Goal: Navigation & Orientation: Find specific page/section

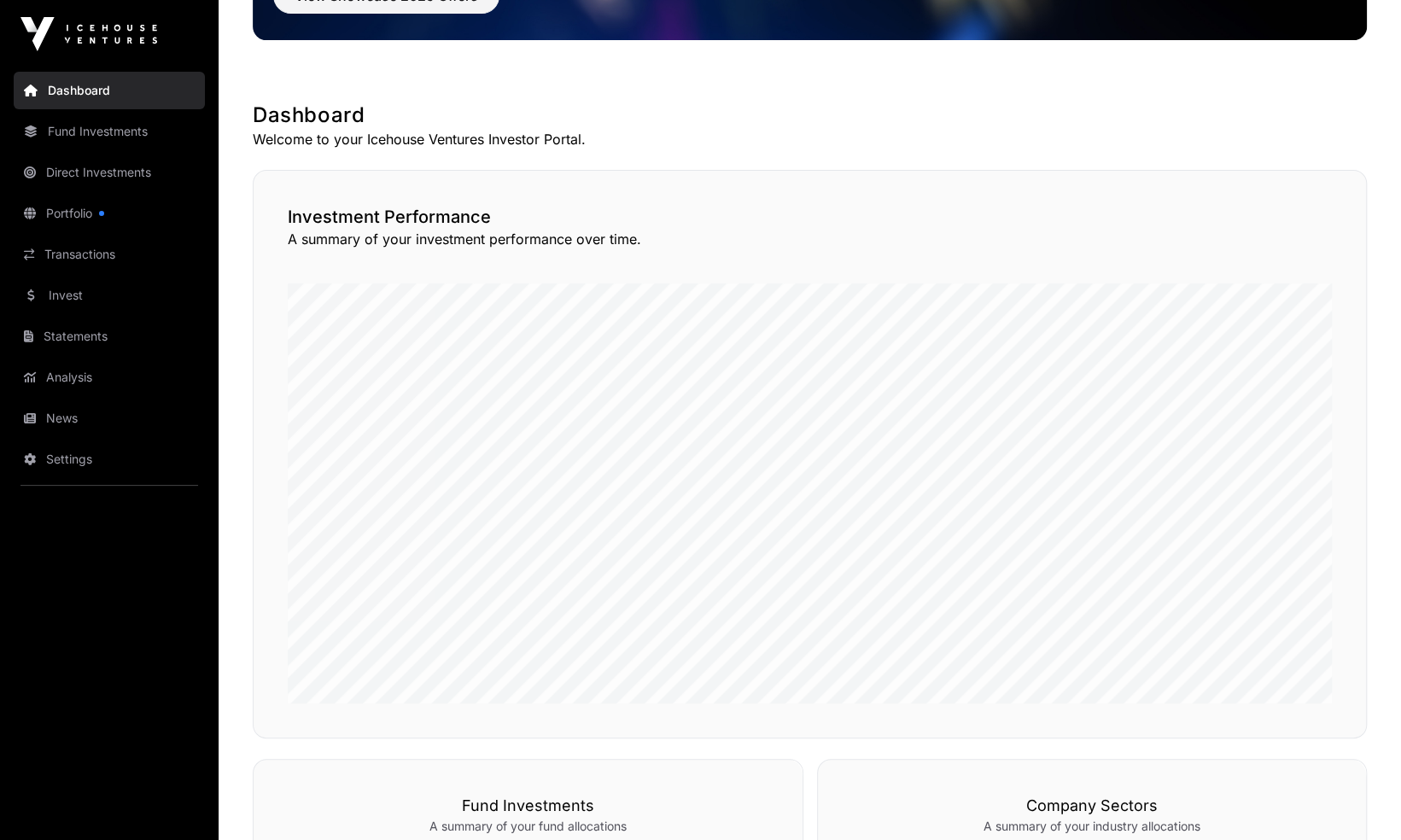
scroll to position [243, 0]
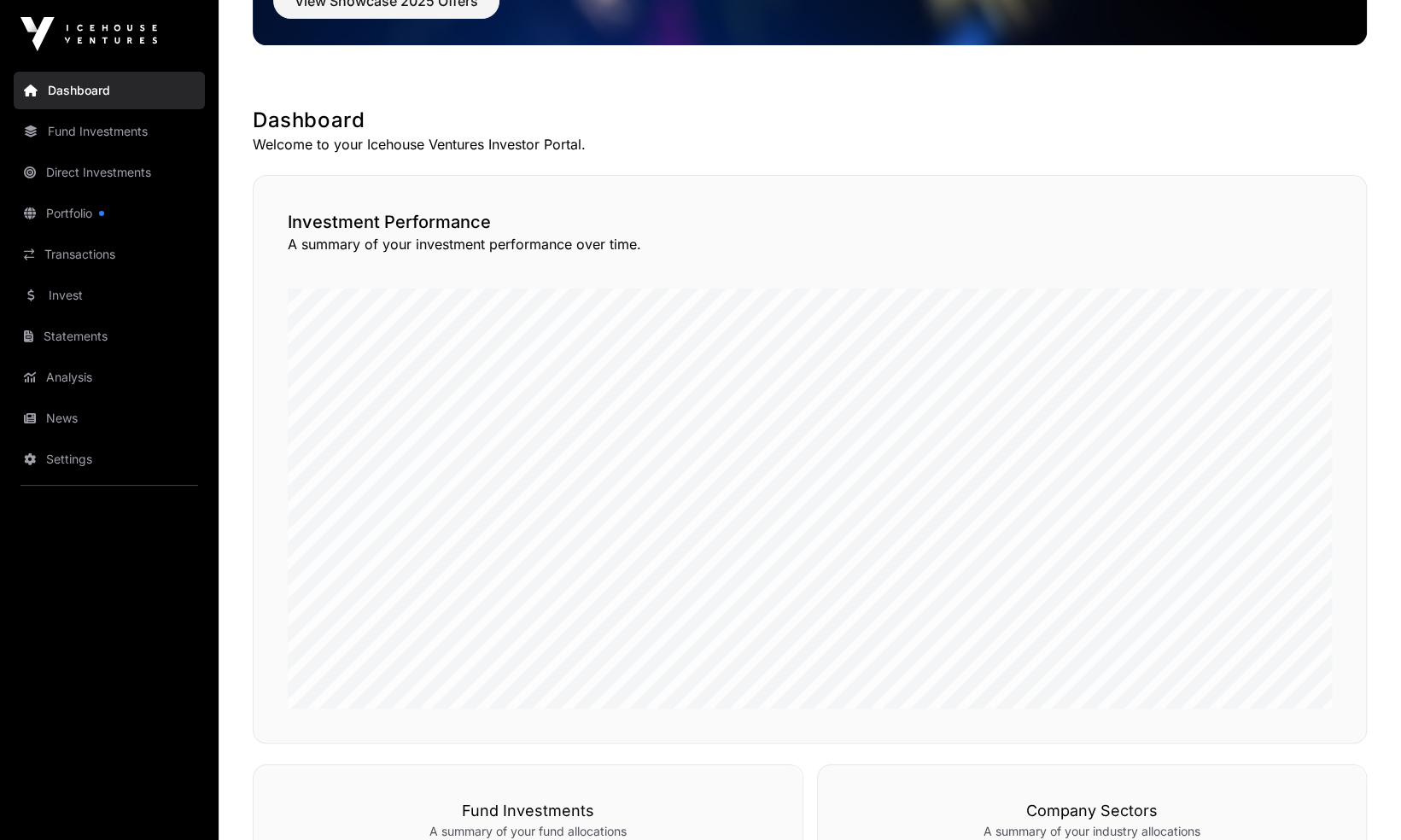
click at [115, 205] on link "Portfolio" at bounding box center [109, 213] width 192 height 38
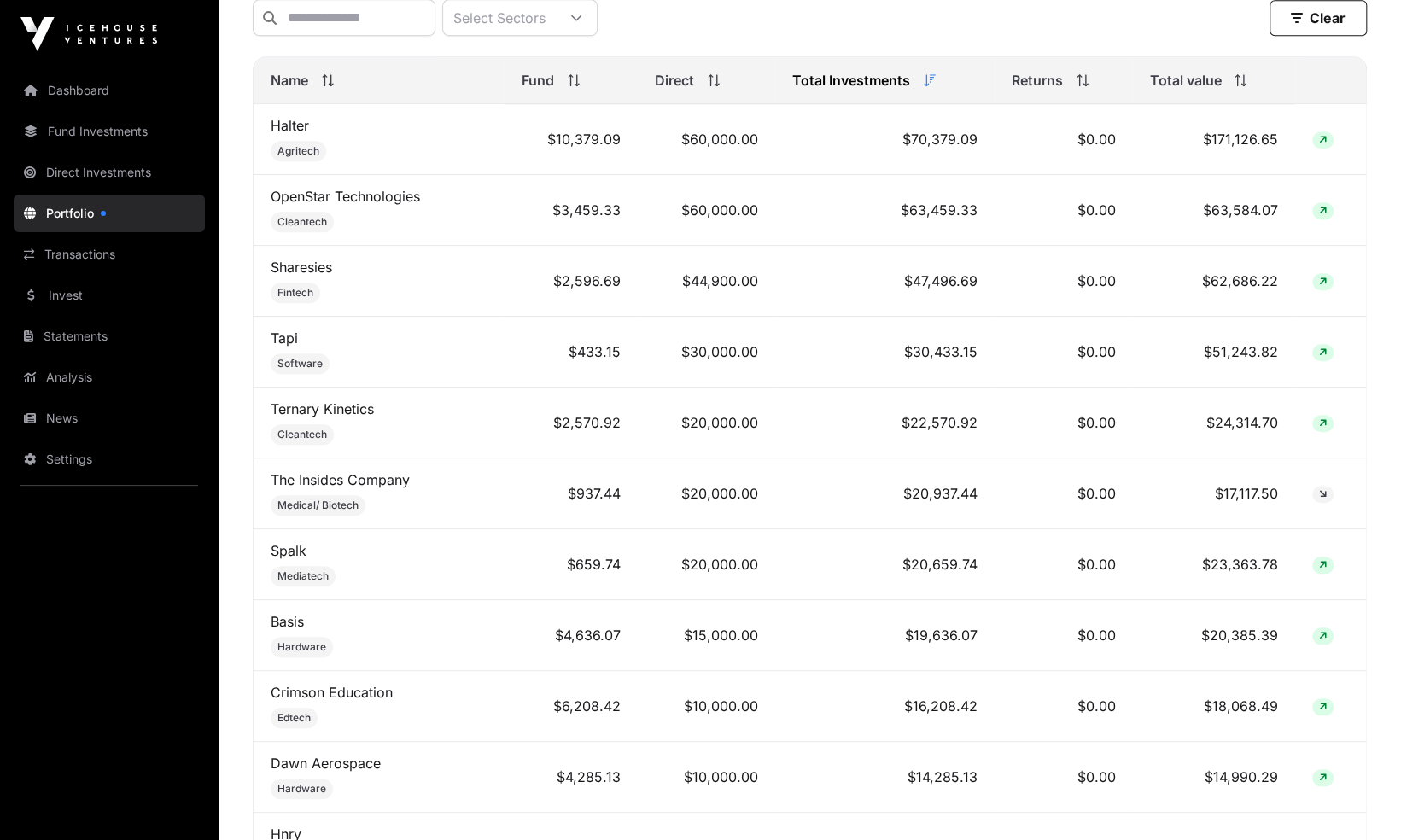
scroll to position [710, 0]
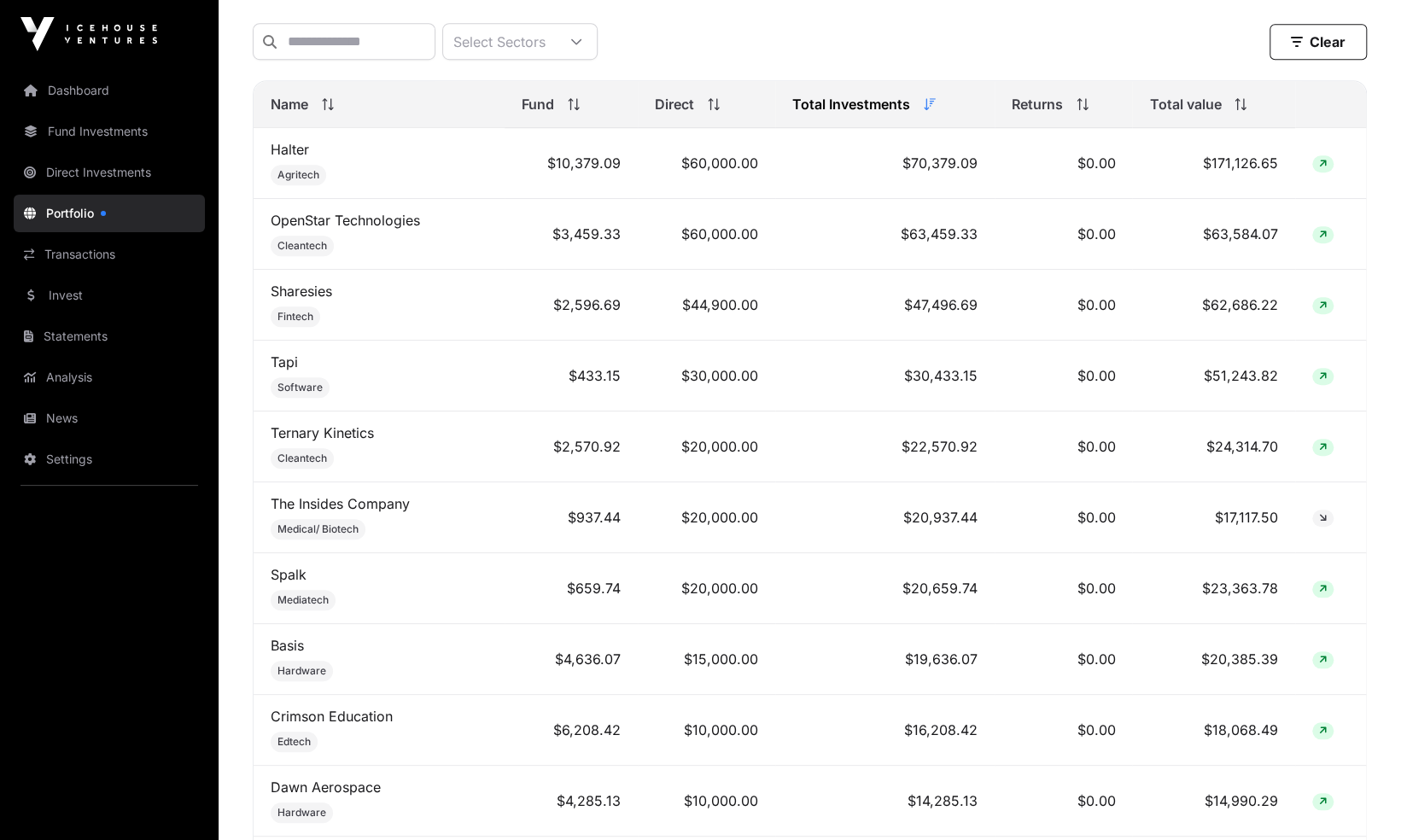
click at [159, 299] on link "Invest" at bounding box center [109, 295] width 192 height 38
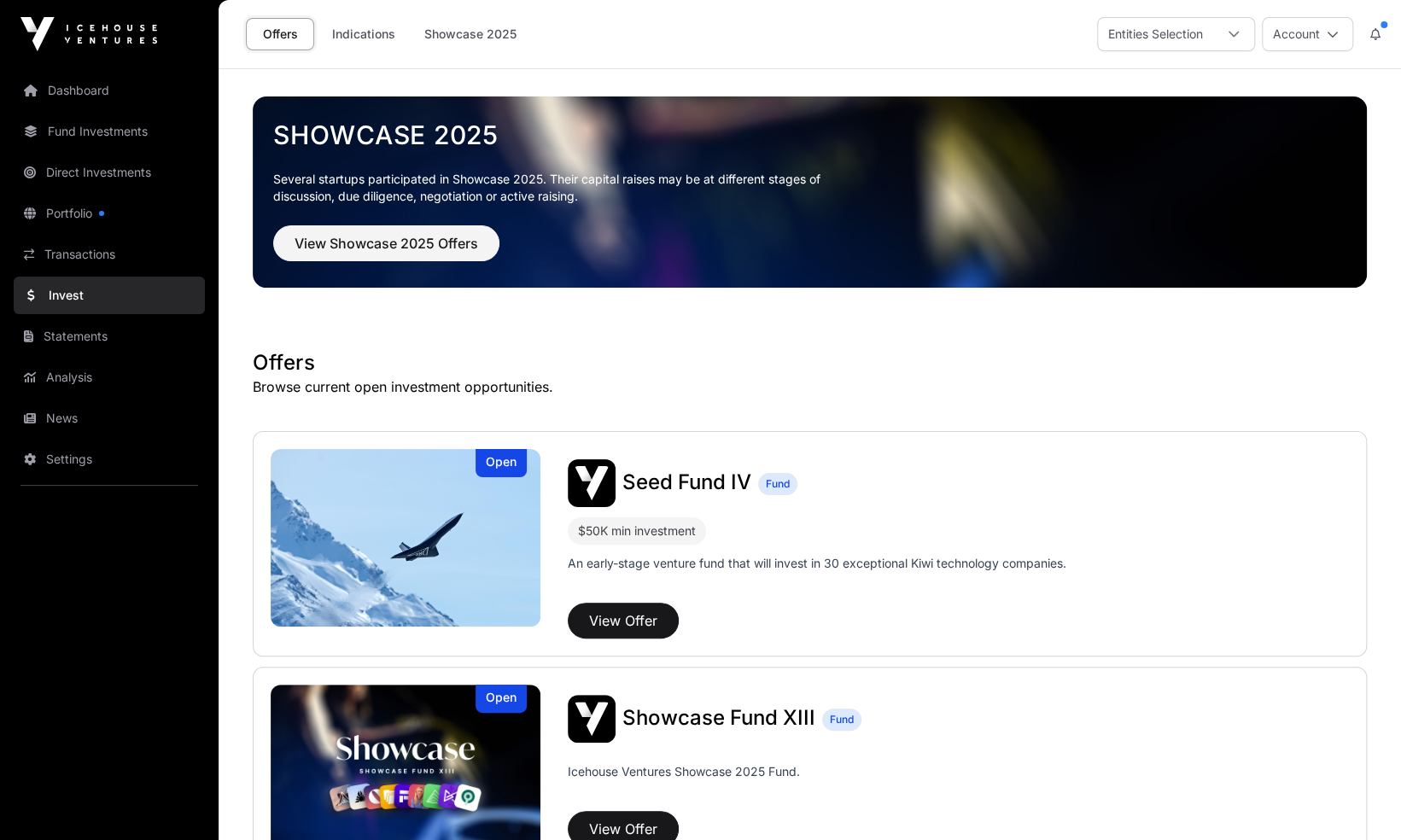
click at [374, 35] on link "Indications" at bounding box center [363, 34] width 85 height 32
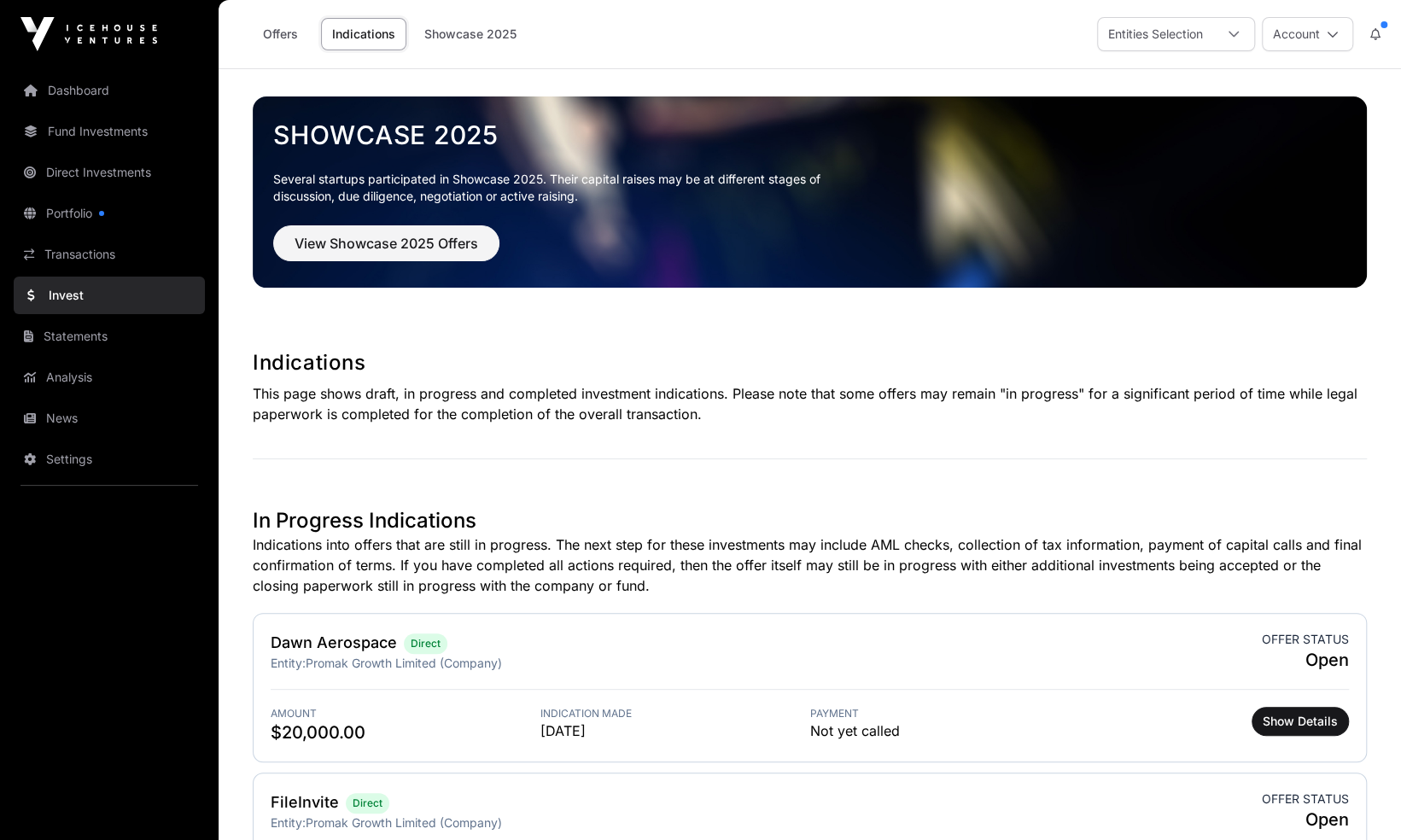
click at [128, 80] on link "Dashboard" at bounding box center [109, 90] width 192 height 38
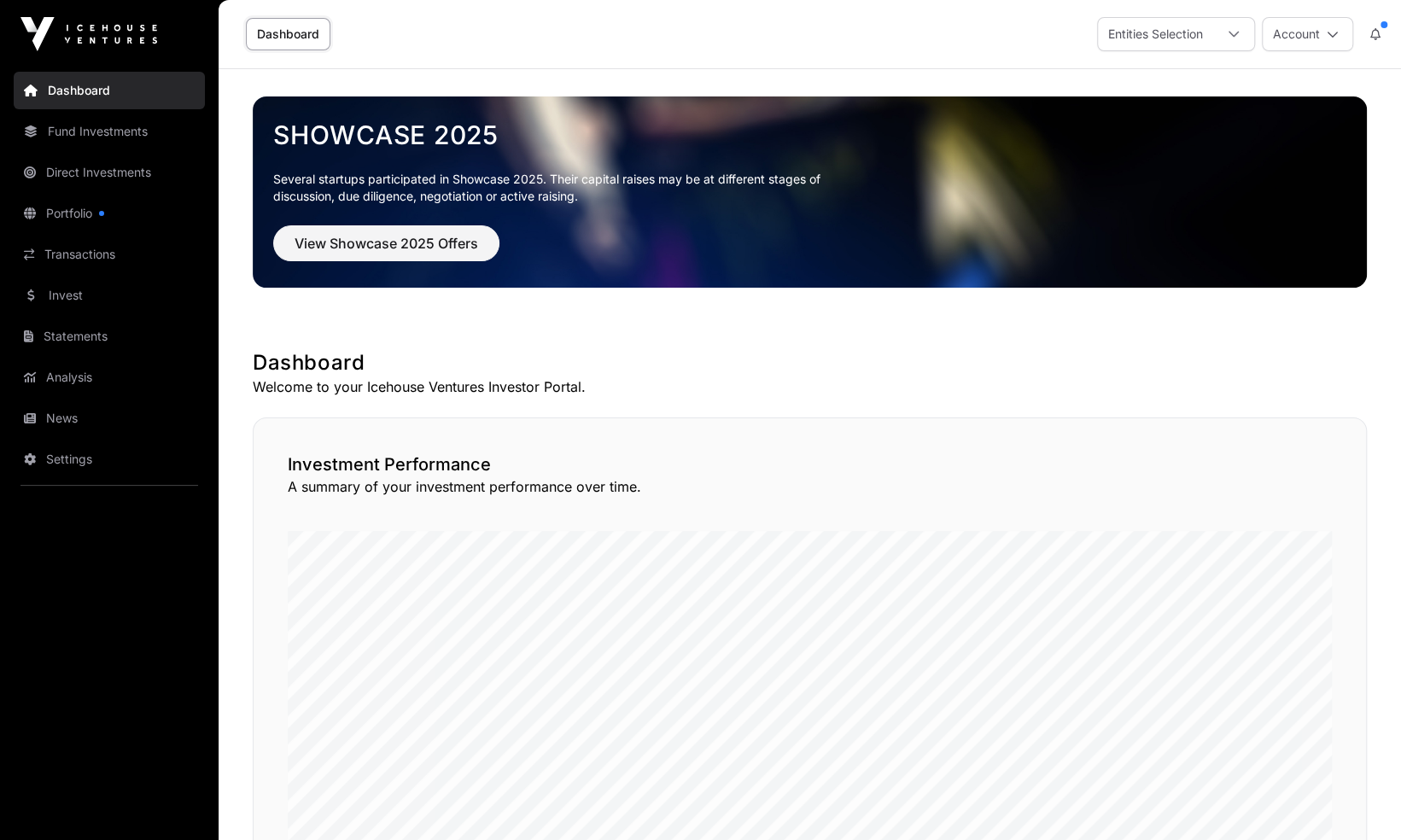
click at [1380, 31] on button at bounding box center [1376, 34] width 31 height 32
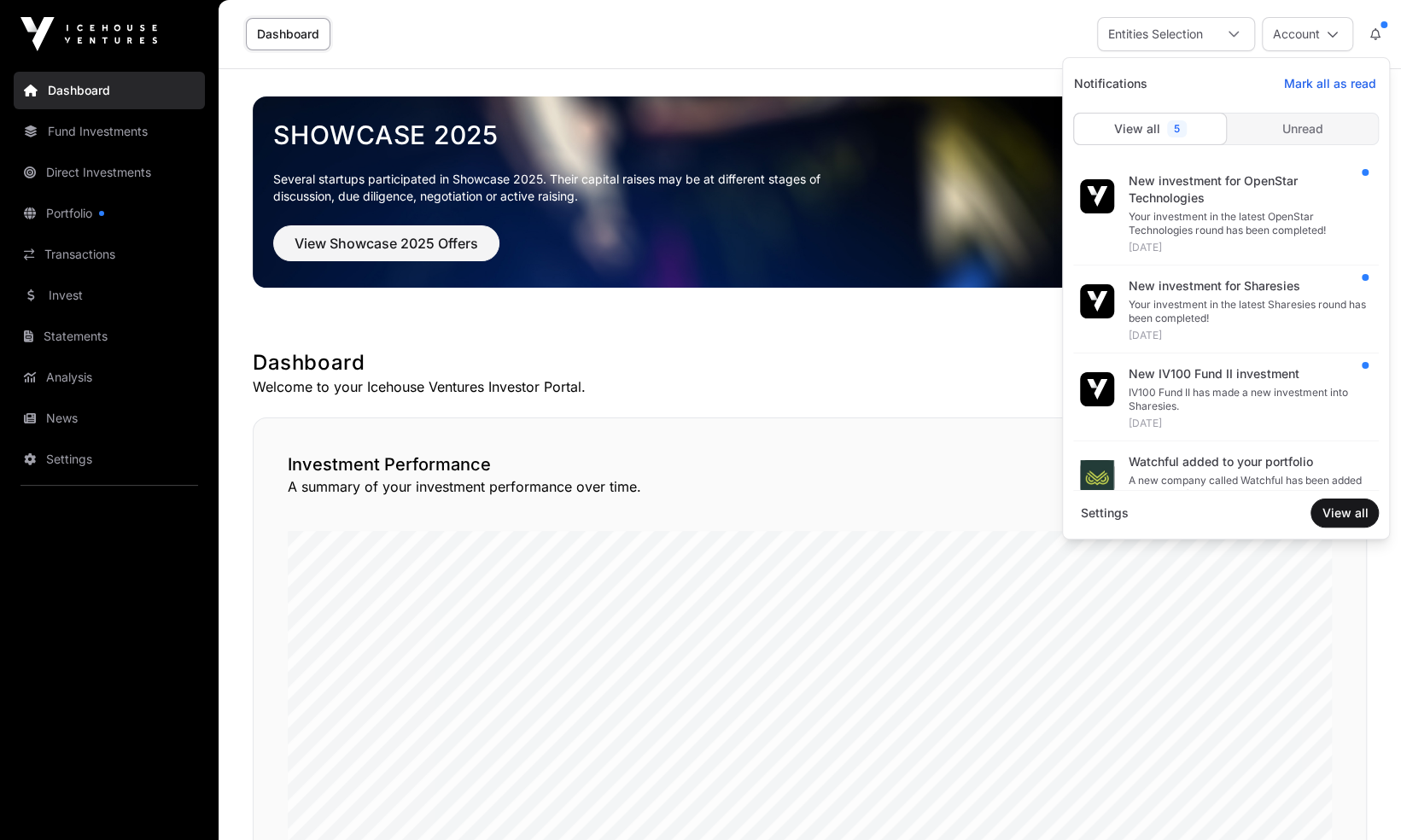
click at [1331, 34] on icon at bounding box center [1332, 34] width 12 height 12
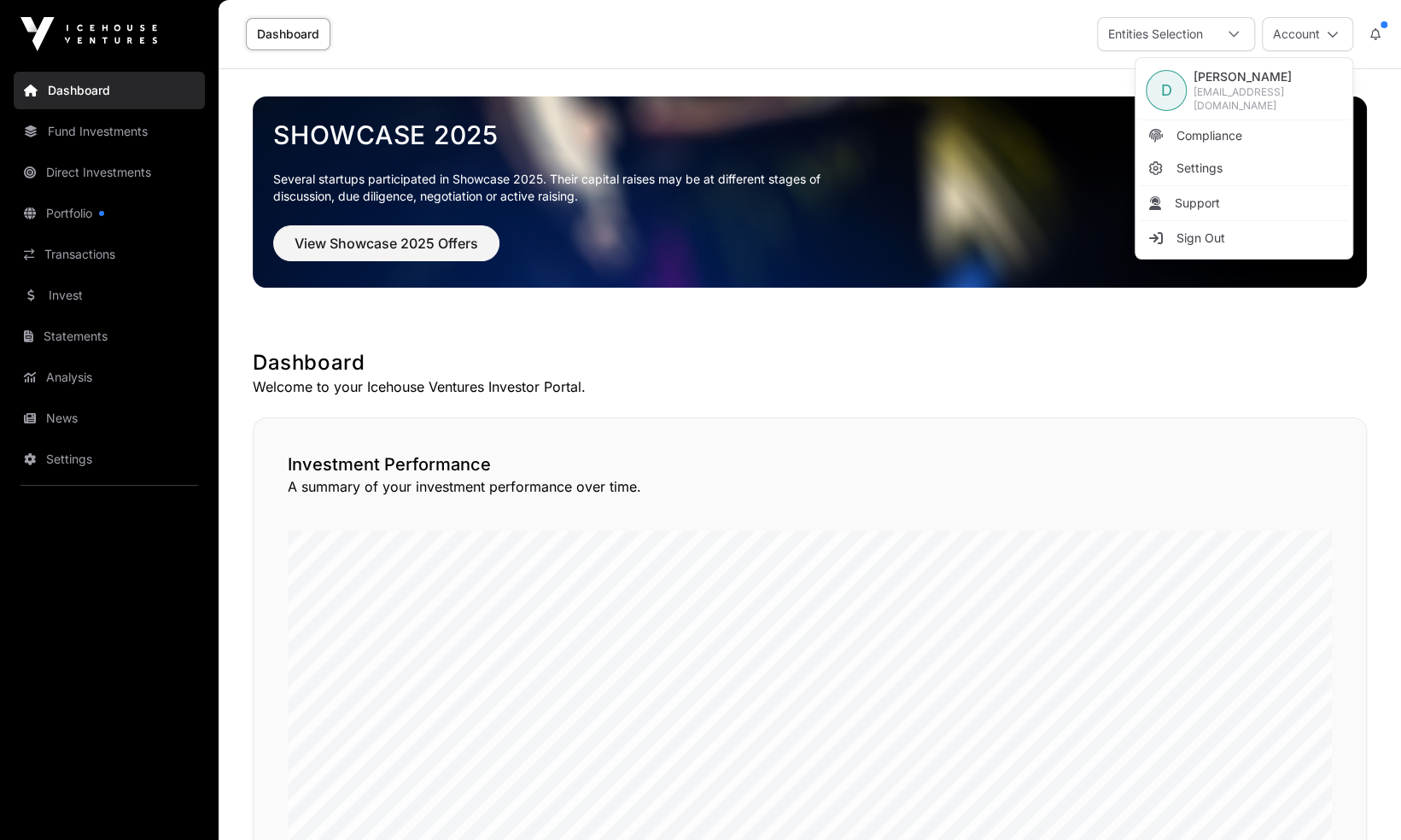
click at [1235, 234] on link "Sign Out" at bounding box center [1243, 238] width 210 height 31
